Goal: Information Seeking & Learning: Learn about a topic

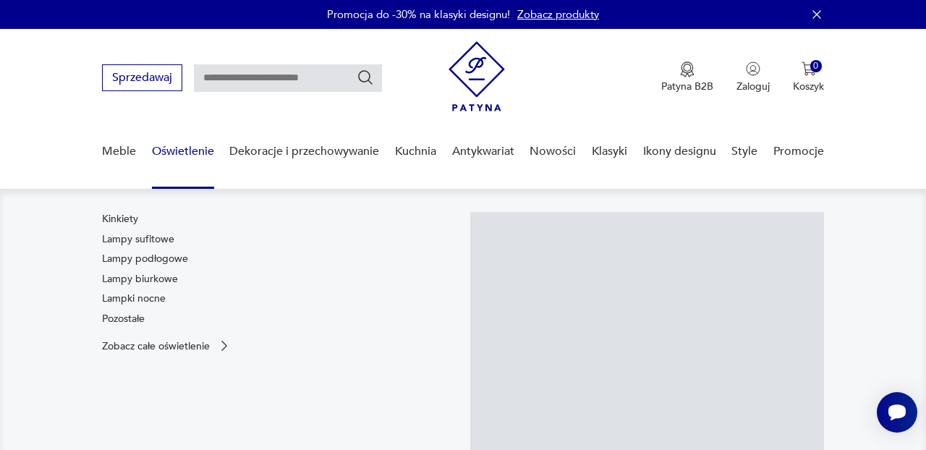
click at [192, 153] on link "Oświetlenie" at bounding box center [183, 152] width 62 height 56
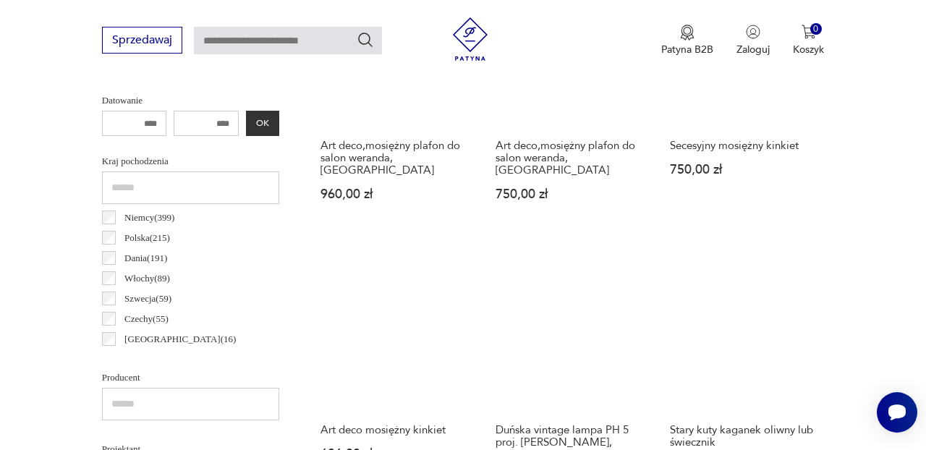
scroll to position [685, 0]
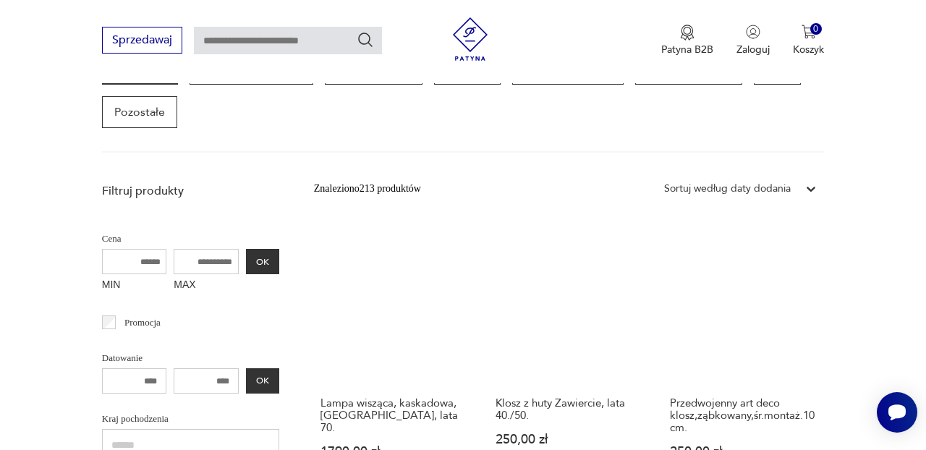
scroll to position [434, 0]
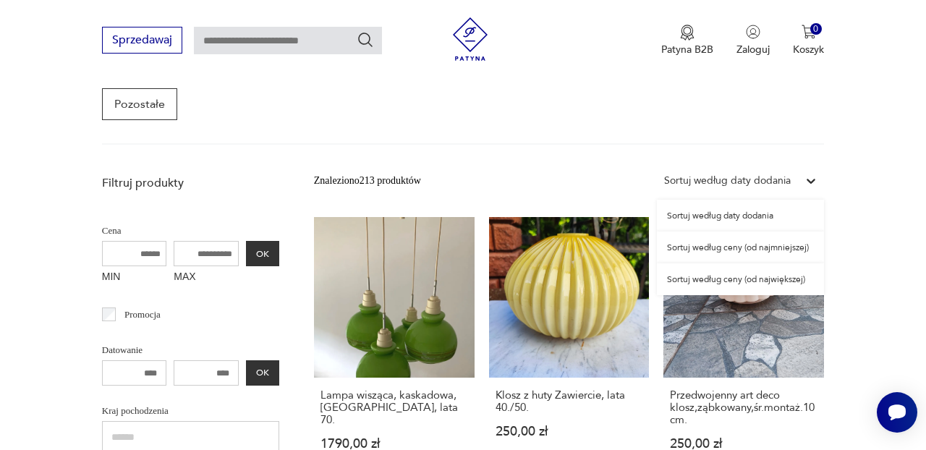
click at [813, 179] on icon at bounding box center [811, 181] width 14 height 14
click at [779, 279] on div "Sortuj według ceny (od największej)" at bounding box center [740, 279] width 167 height 32
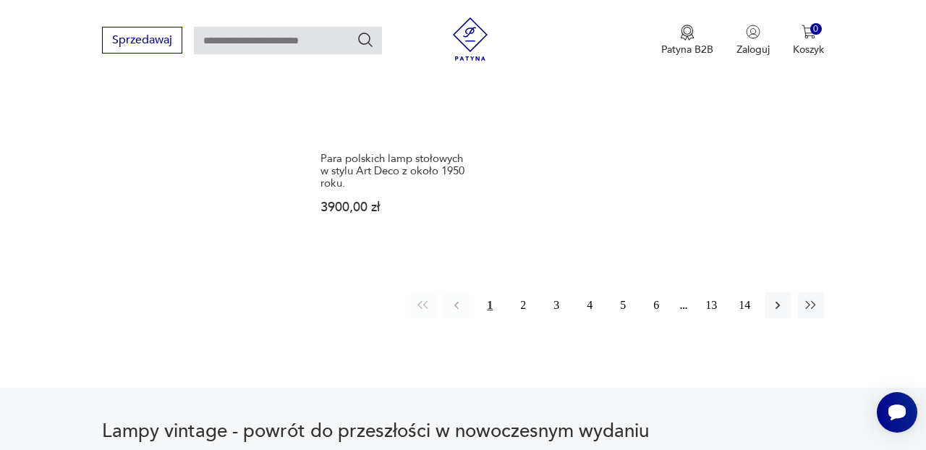
scroll to position [2181, 0]
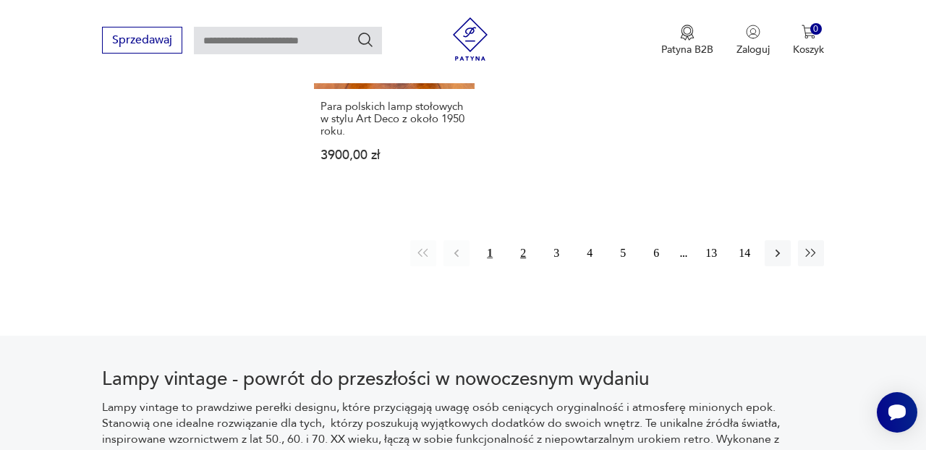
click at [528, 240] on button "2" at bounding box center [523, 253] width 26 height 26
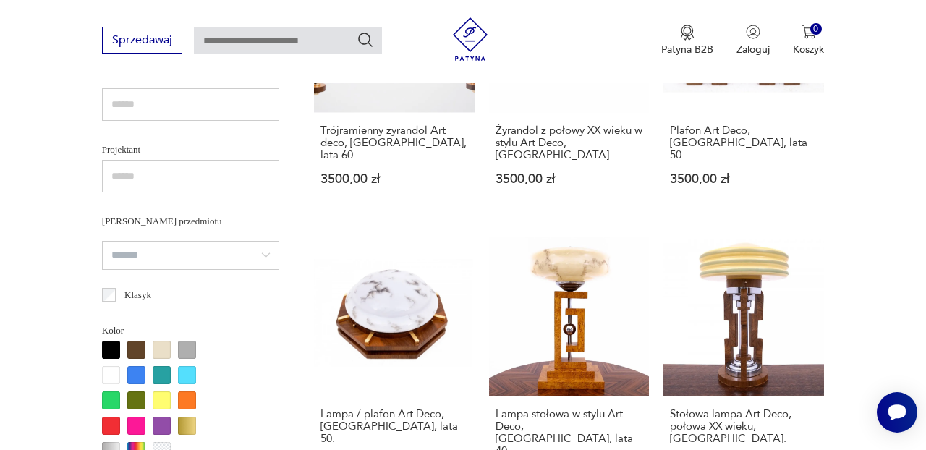
scroll to position [990, 0]
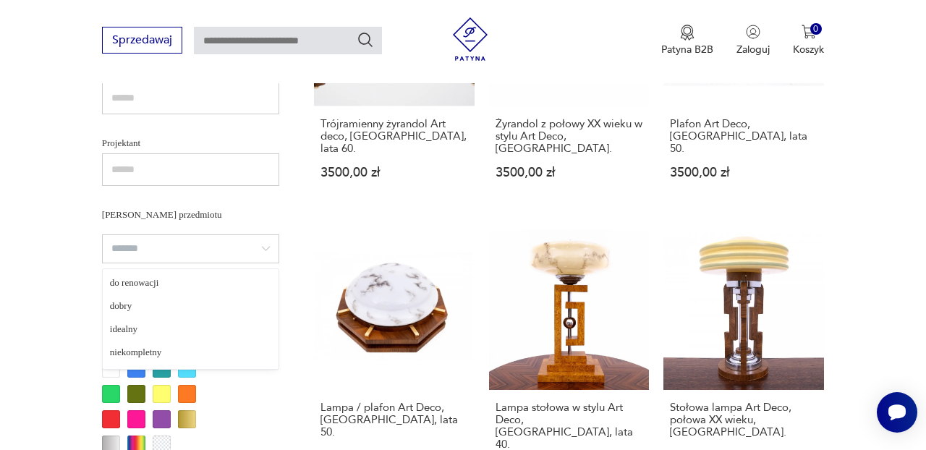
click at [266, 251] on input "search" at bounding box center [190, 248] width 177 height 29
type input "*******"
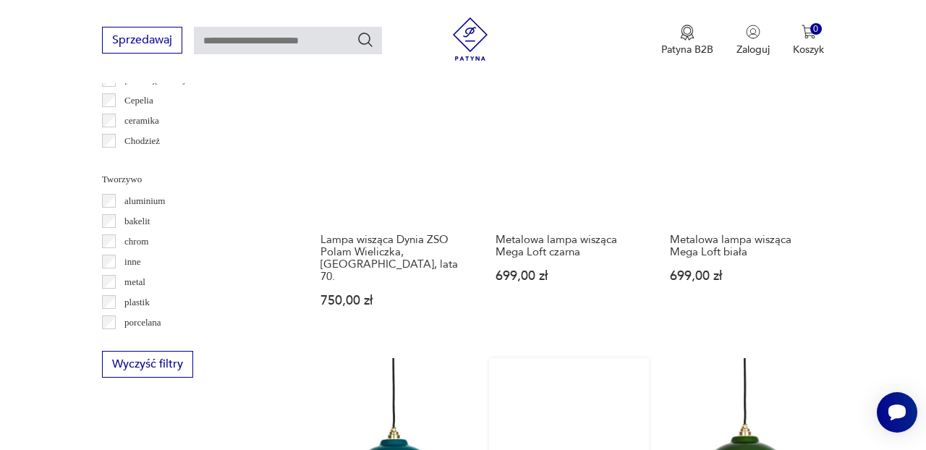
scroll to position [1492, 0]
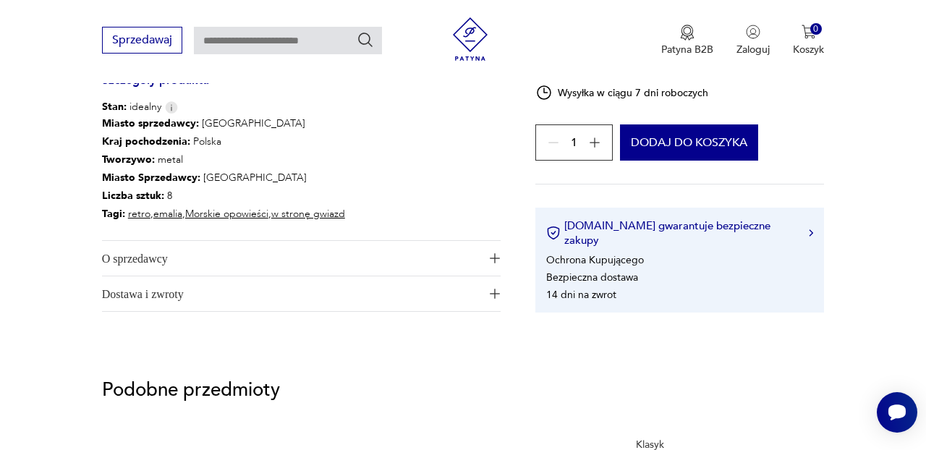
scroll to position [811, 0]
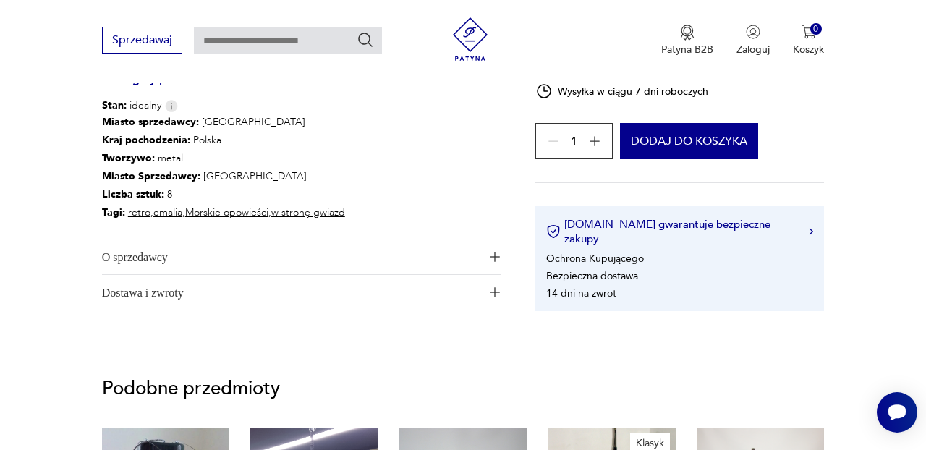
click at [496, 258] on img "button" at bounding box center [495, 257] width 10 height 10
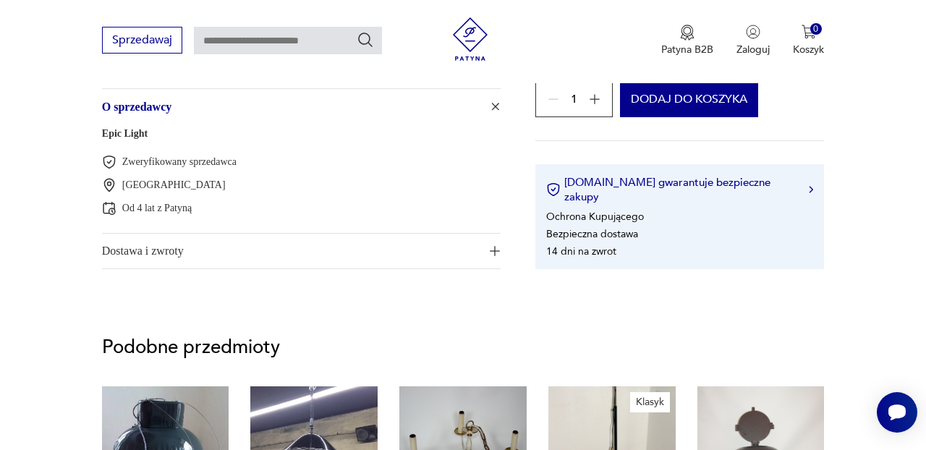
scroll to position [964, 0]
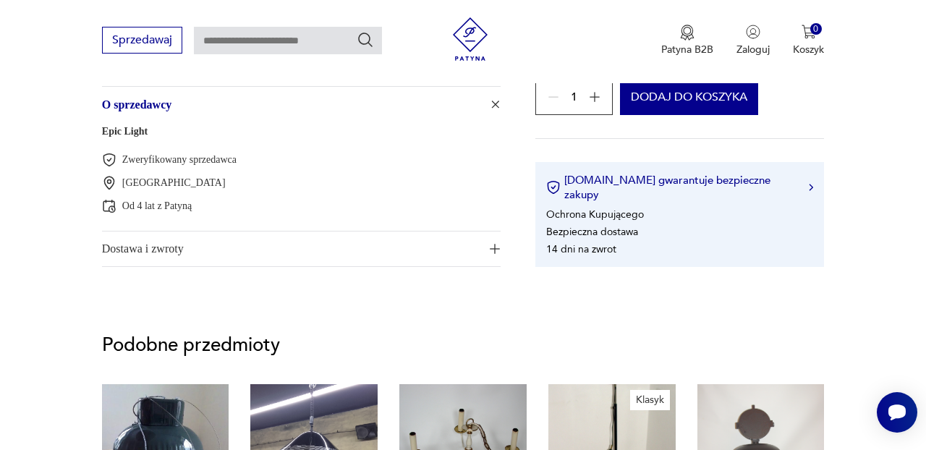
click at [494, 247] on img "button" at bounding box center [495, 249] width 10 height 10
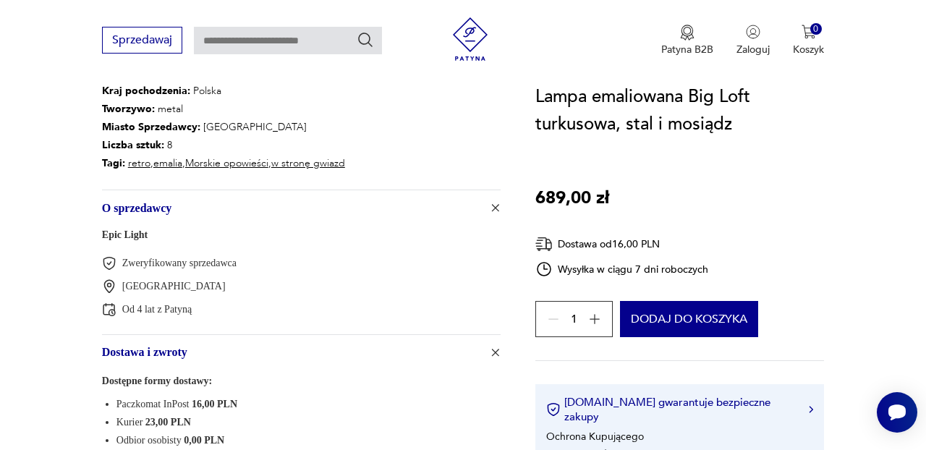
scroll to position [843, 0]
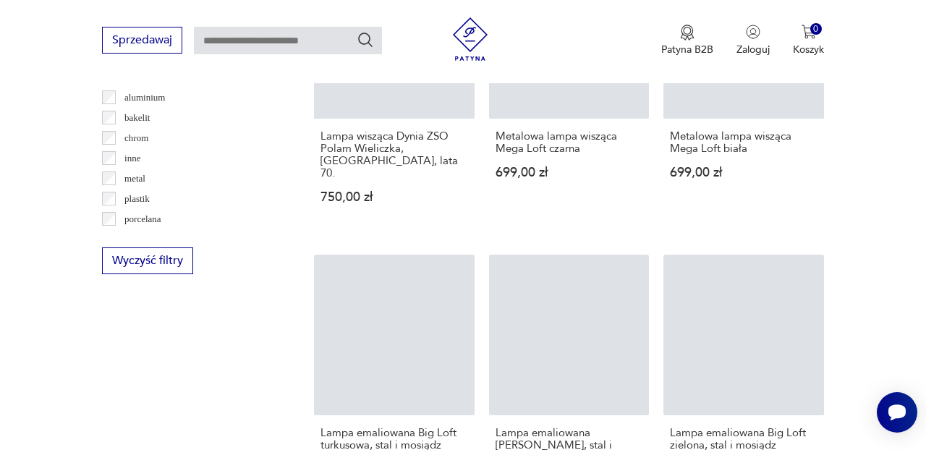
scroll to position [1619, 0]
